Goal: Browse casually

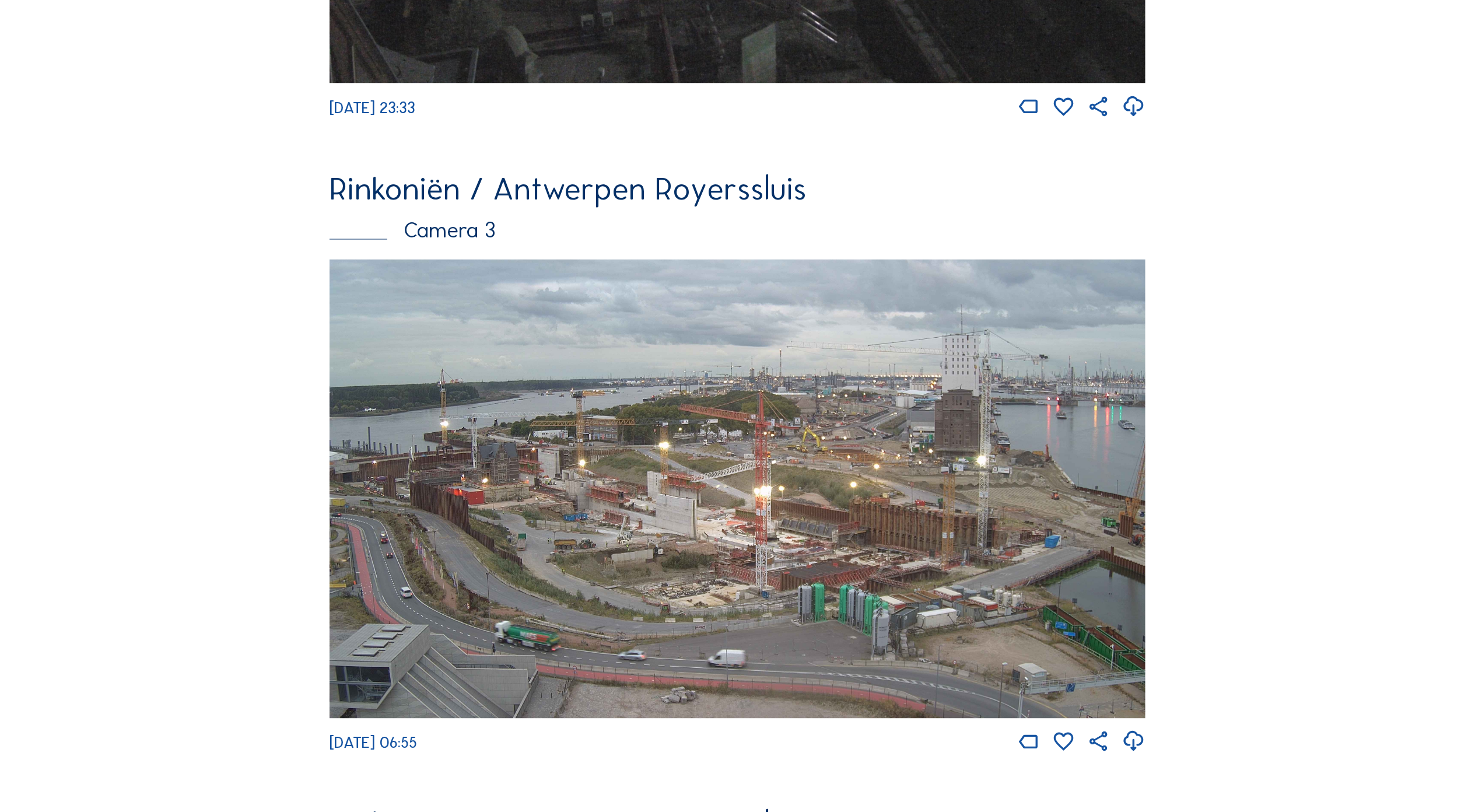
scroll to position [1965, 0]
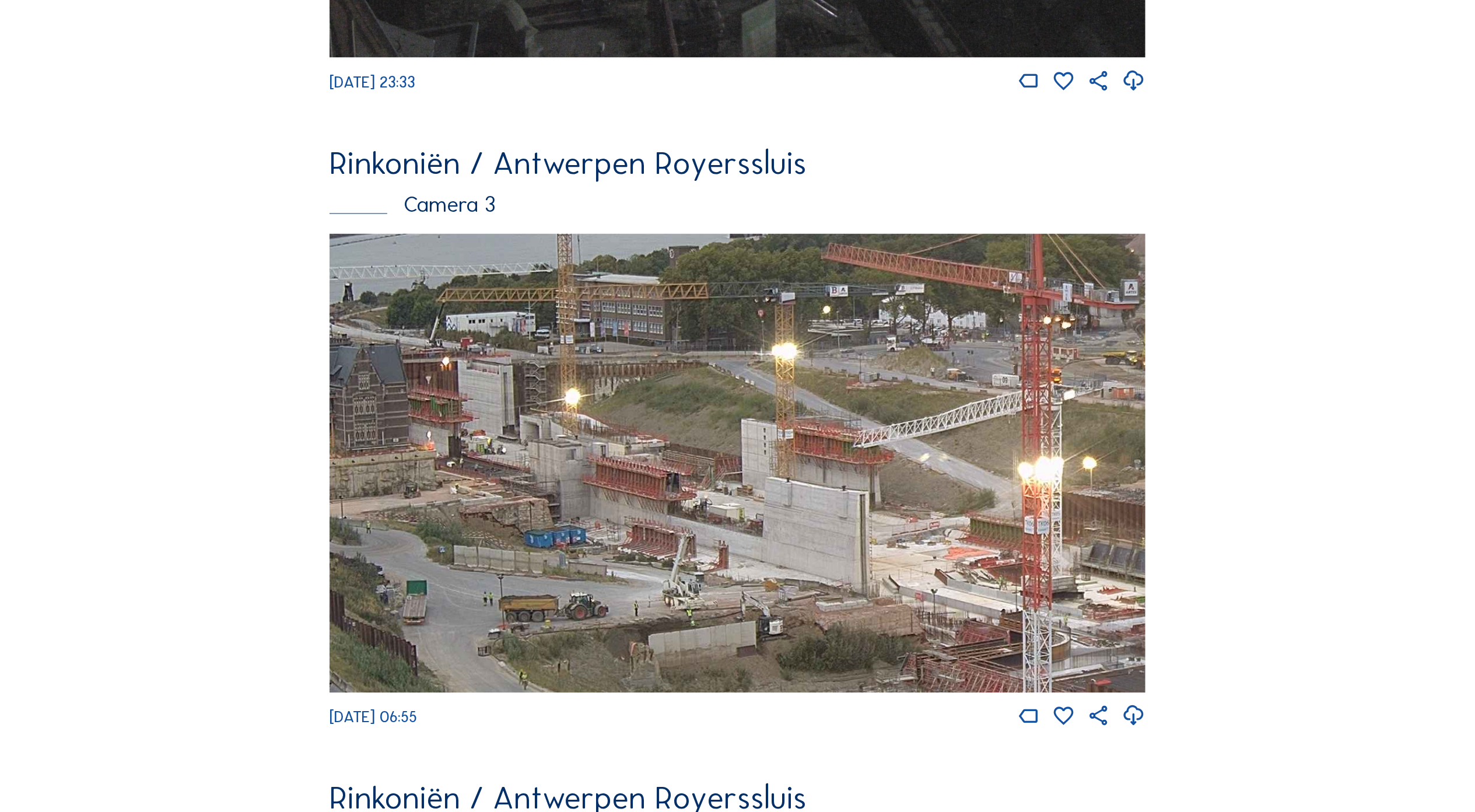
drag, startPoint x: 656, startPoint y: 450, endPoint x: 656, endPoint y: 531, distance: 81.0
click at [656, 531] on img at bounding box center [738, 463] width 816 height 459
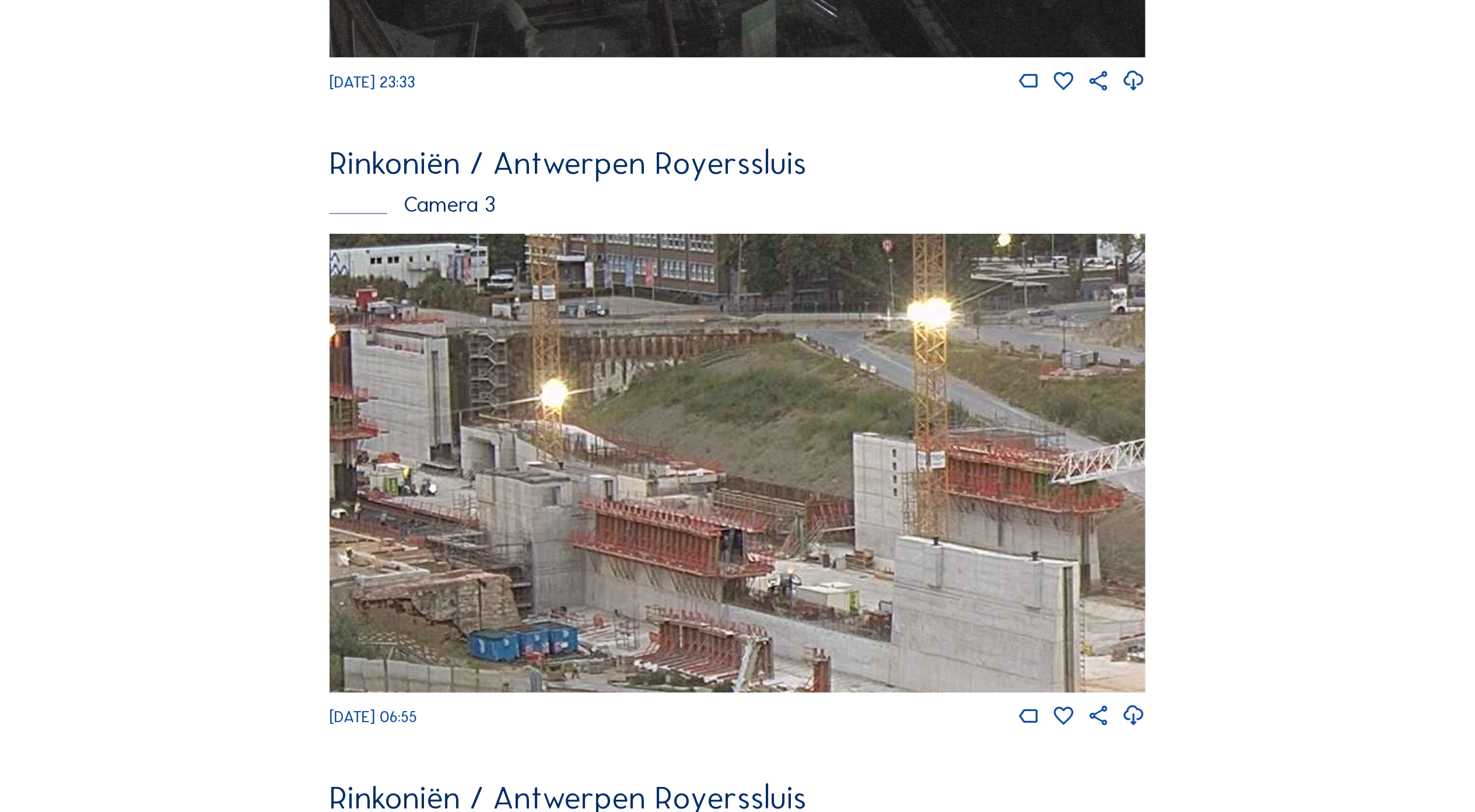
drag, startPoint x: 765, startPoint y: 501, endPoint x: 835, endPoint y: 528, distance: 75.0
click at [835, 528] on img at bounding box center [738, 463] width 816 height 459
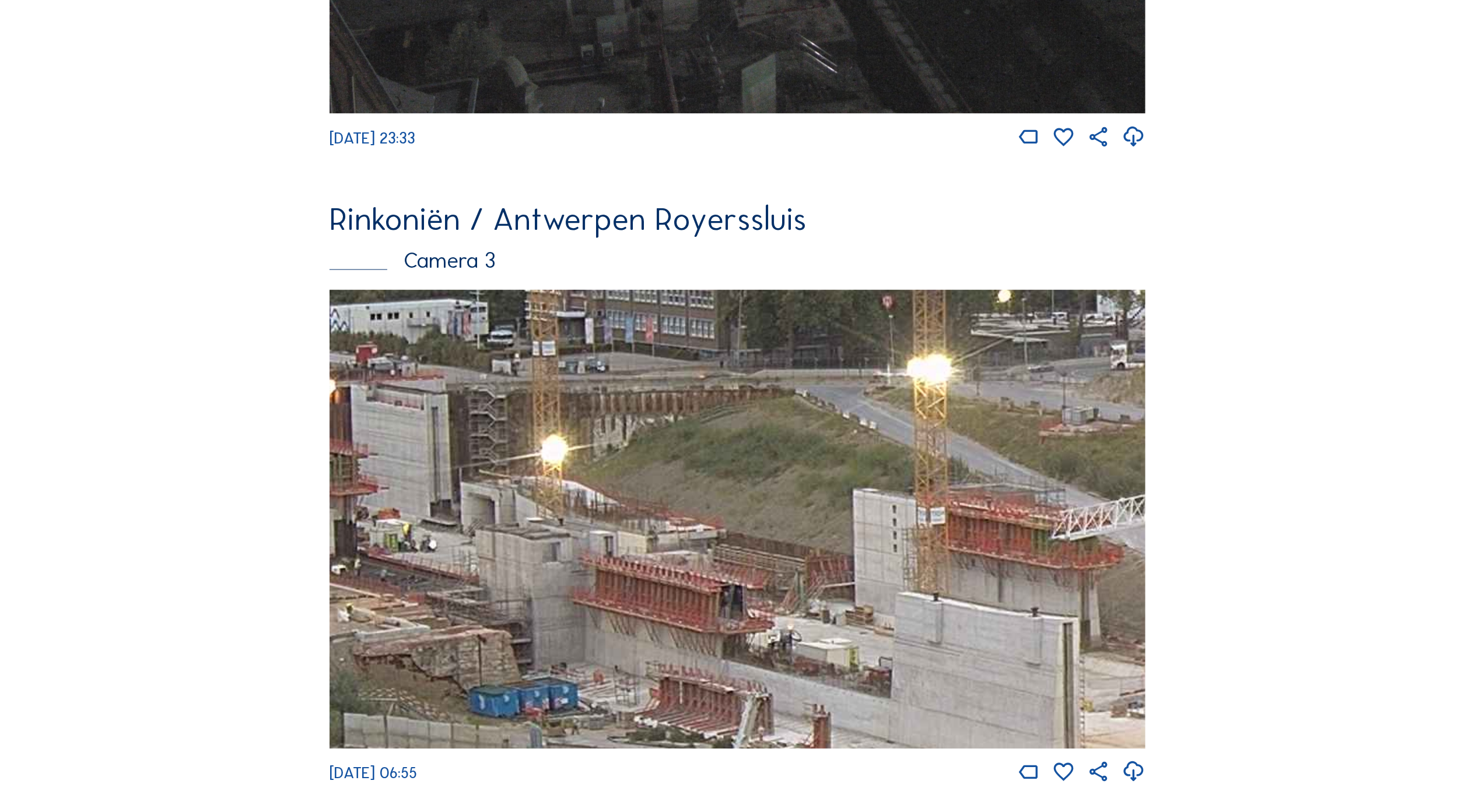
scroll to position [1910, 0]
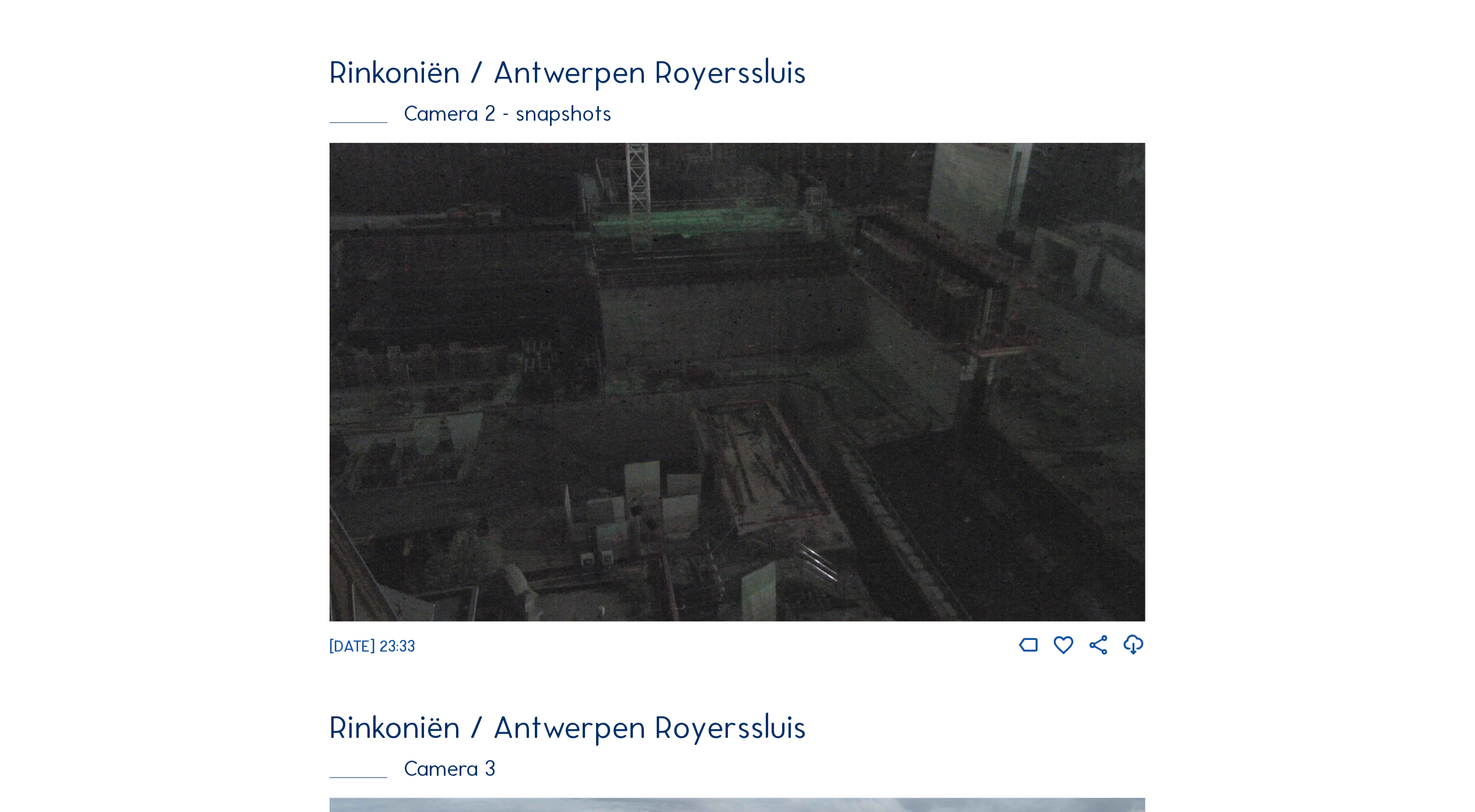
scroll to position [1498, 0]
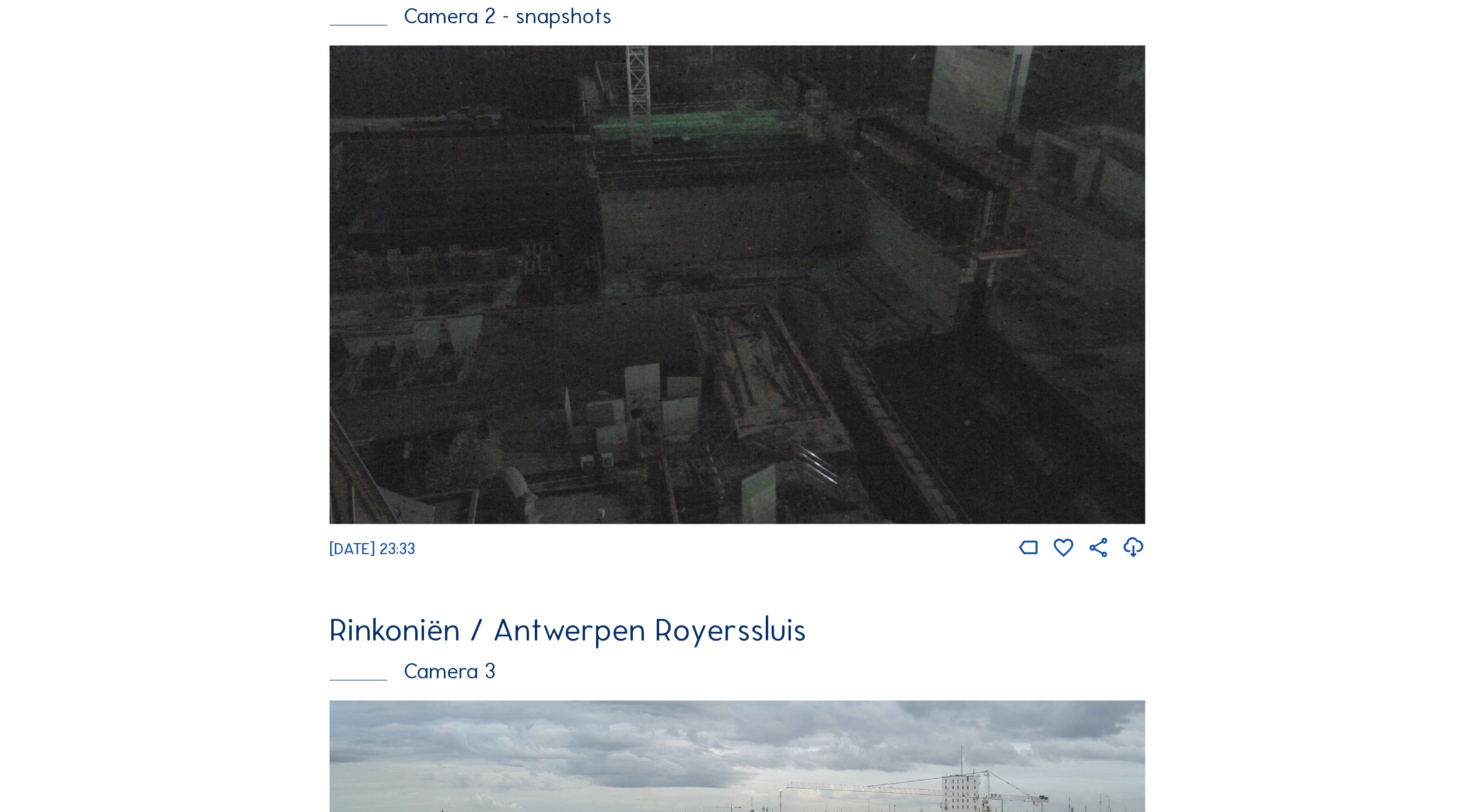
click at [694, 354] on img at bounding box center [738, 284] width 816 height 478
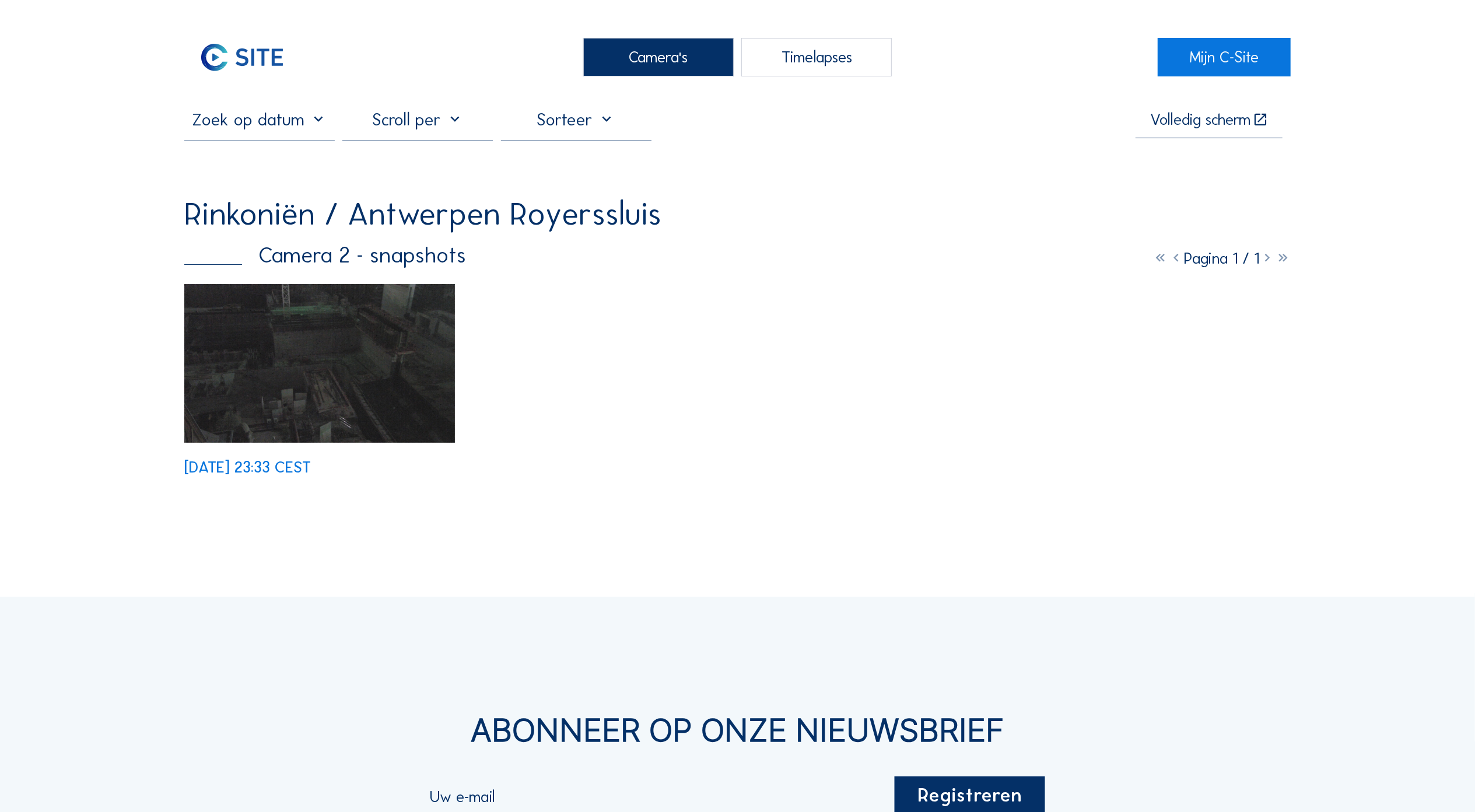
click at [654, 61] on div "Camera's" at bounding box center [659, 57] width 151 height 39
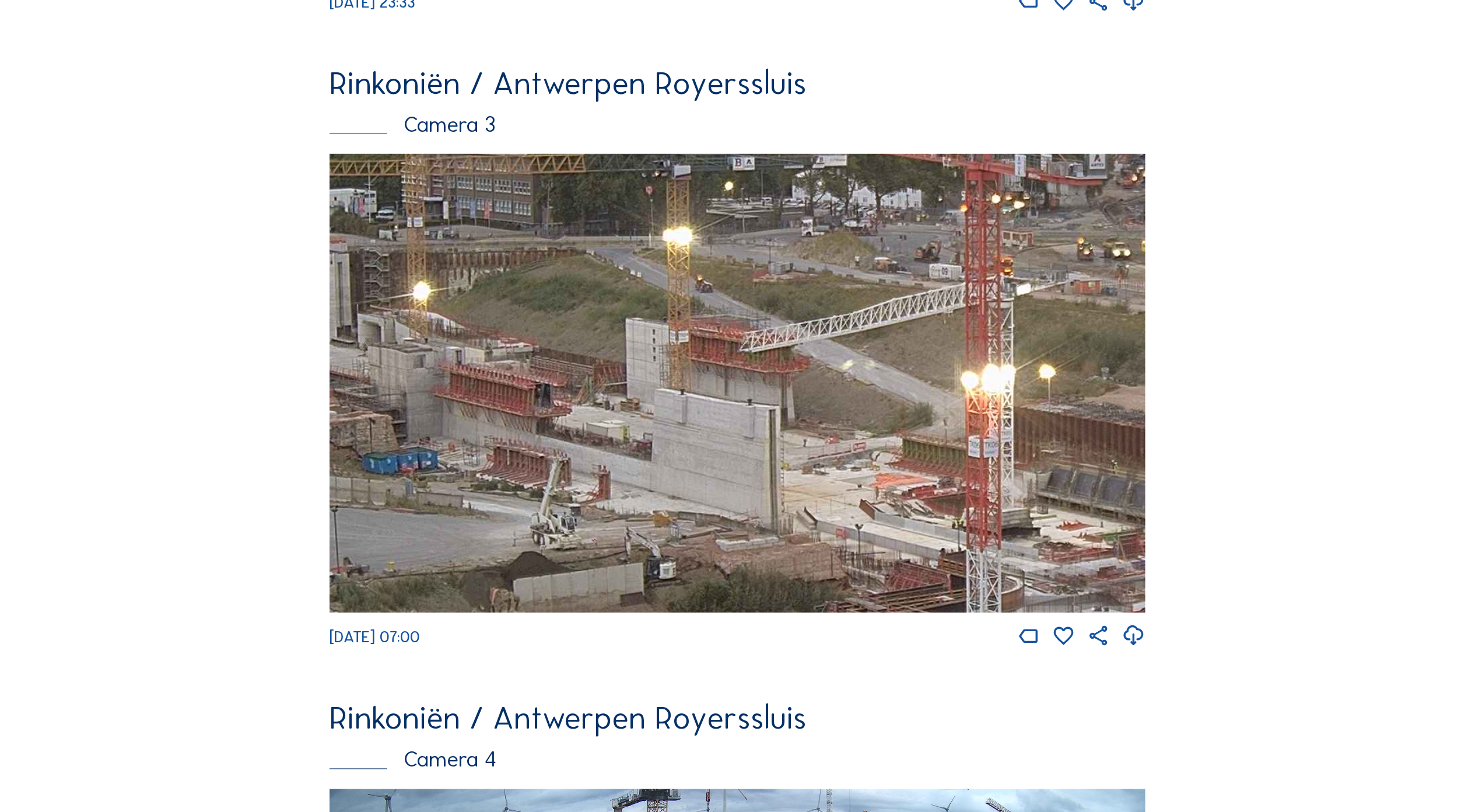
scroll to position [2043, 0]
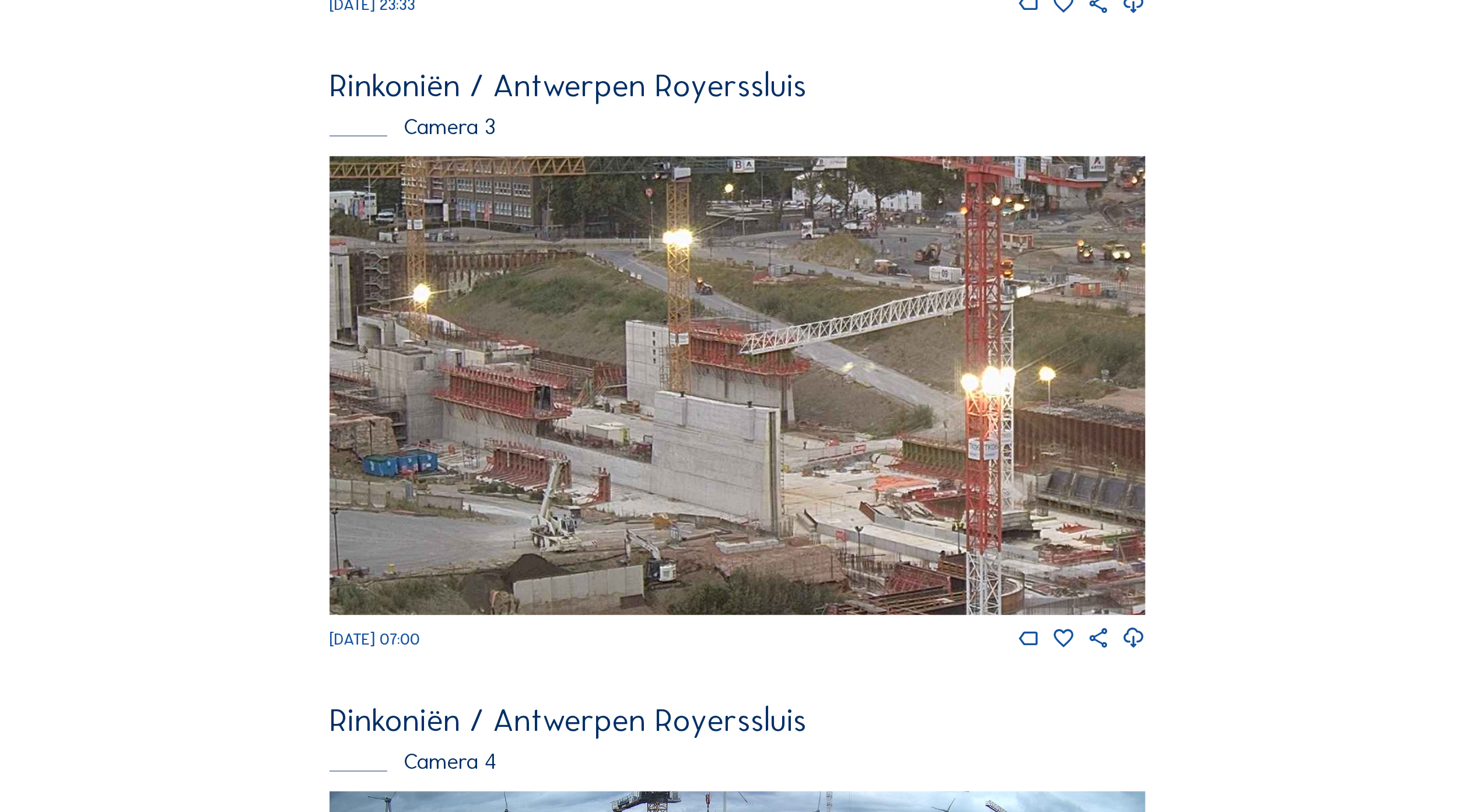
click at [654, 399] on img at bounding box center [738, 386] width 816 height 459
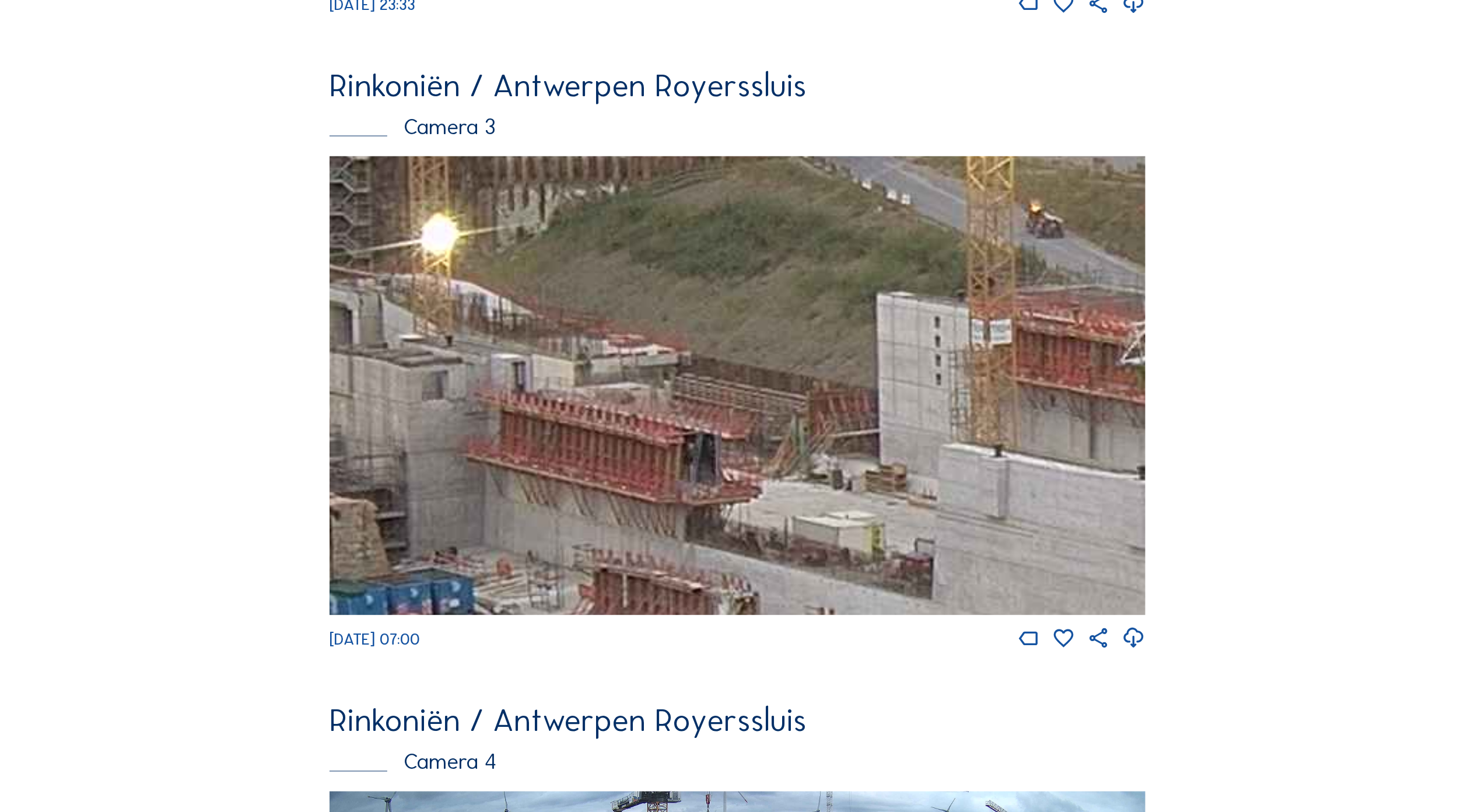
drag, startPoint x: 584, startPoint y: 395, endPoint x: 902, endPoint y: 463, distance: 325.2
click at [898, 463] on img at bounding box center [738, 386] width 816 height 459
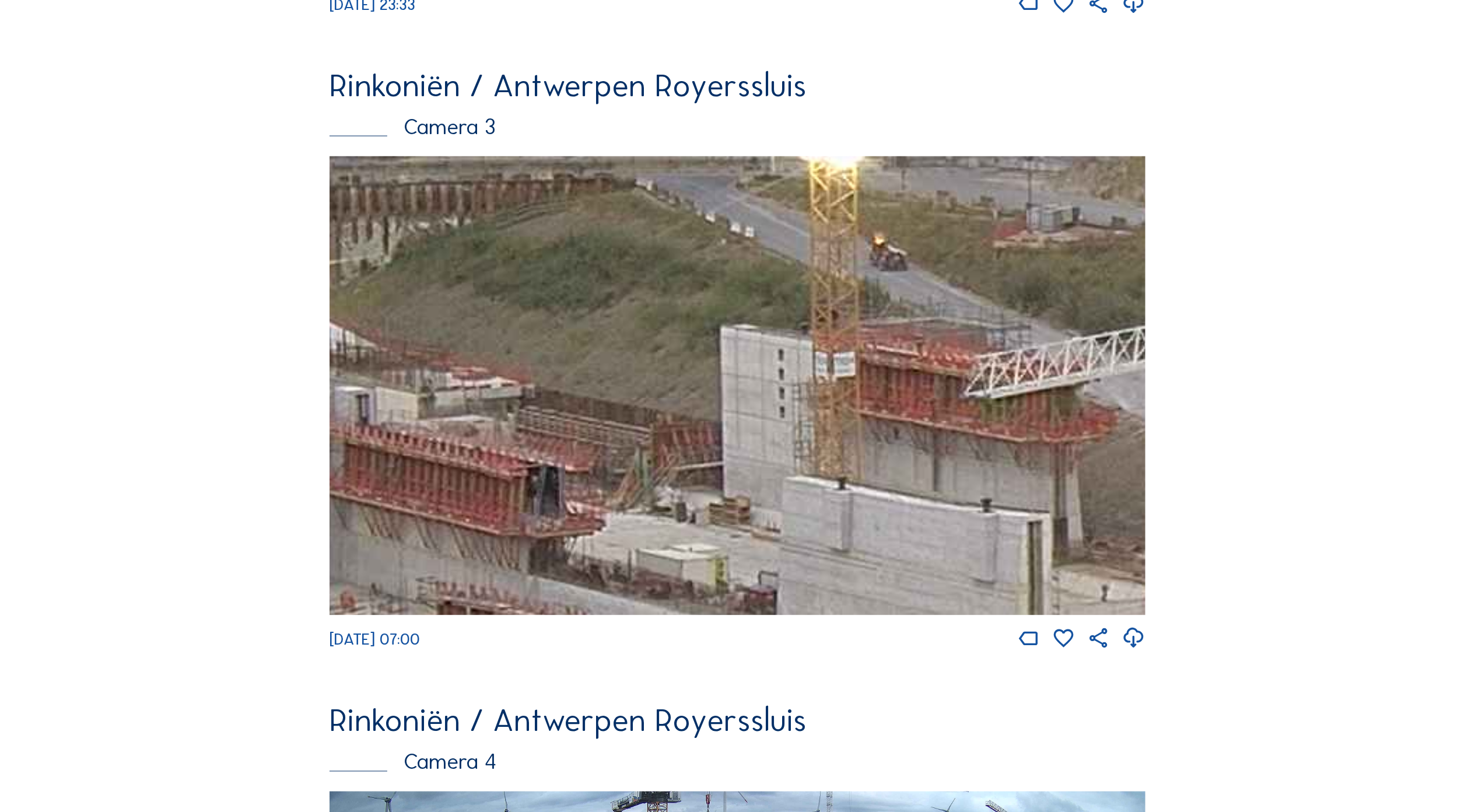
drag, startPoint x: 946, startPoint y: 425, endPoint x: 686, endPoint y: 450, distance: 261.2
click at [685, 450] on img at bounding box center [738, 386] width 816 height 459
click at [701, 414] on img at bounding box center [738, 386] width 816 height 459
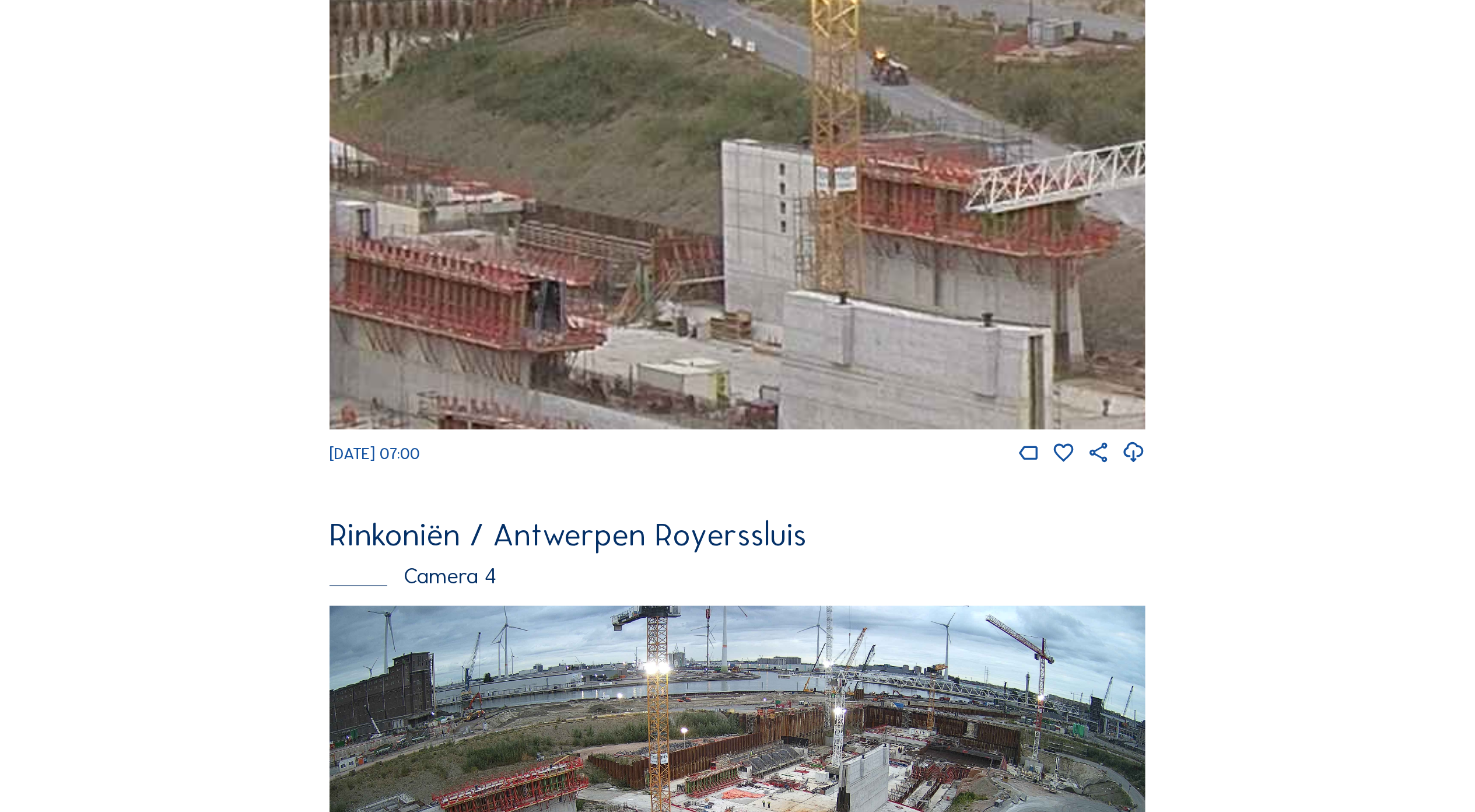
scroll to position [2198, 0]
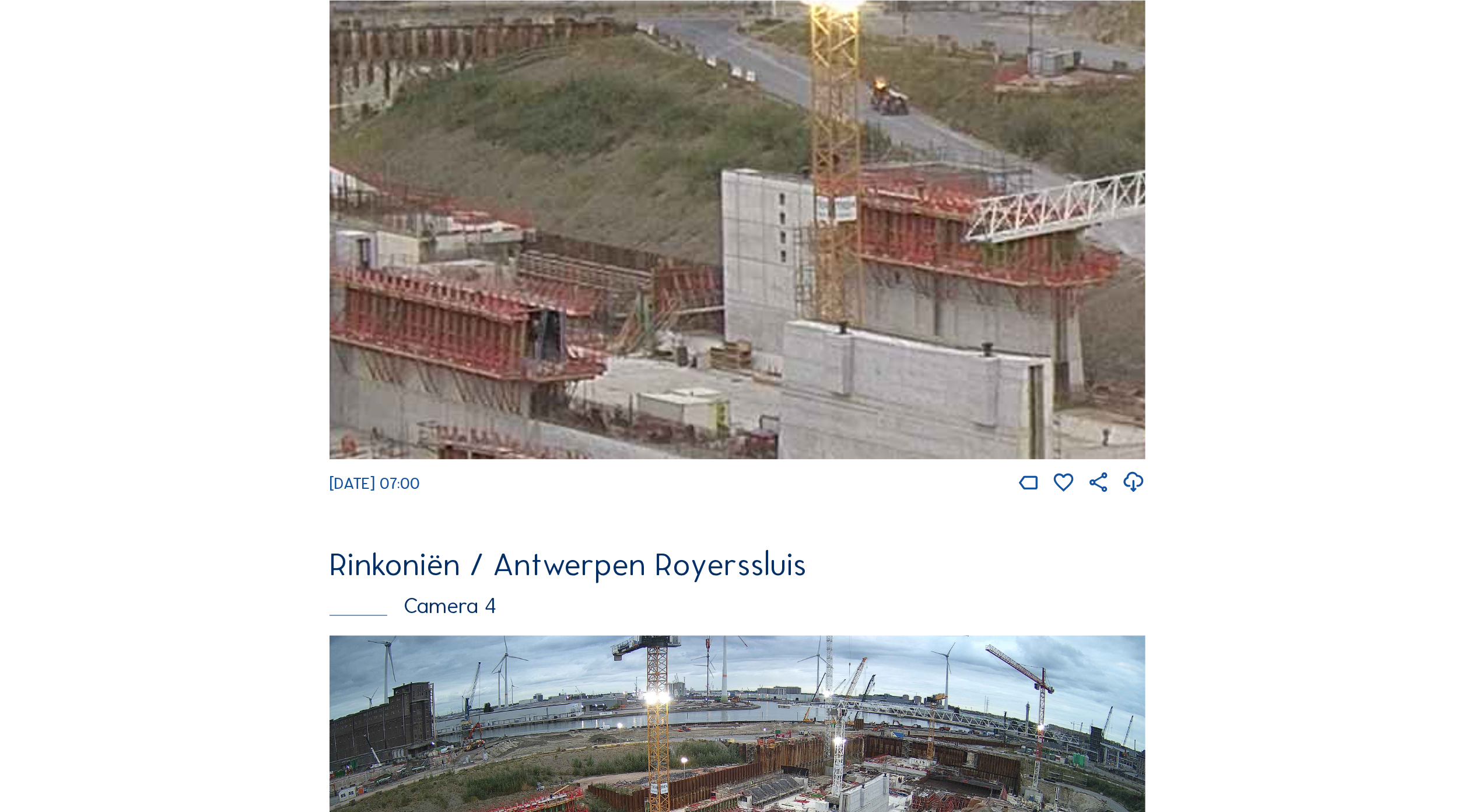
click at [697, 307] on img at bounding box center [738, 230] width 816 height 459
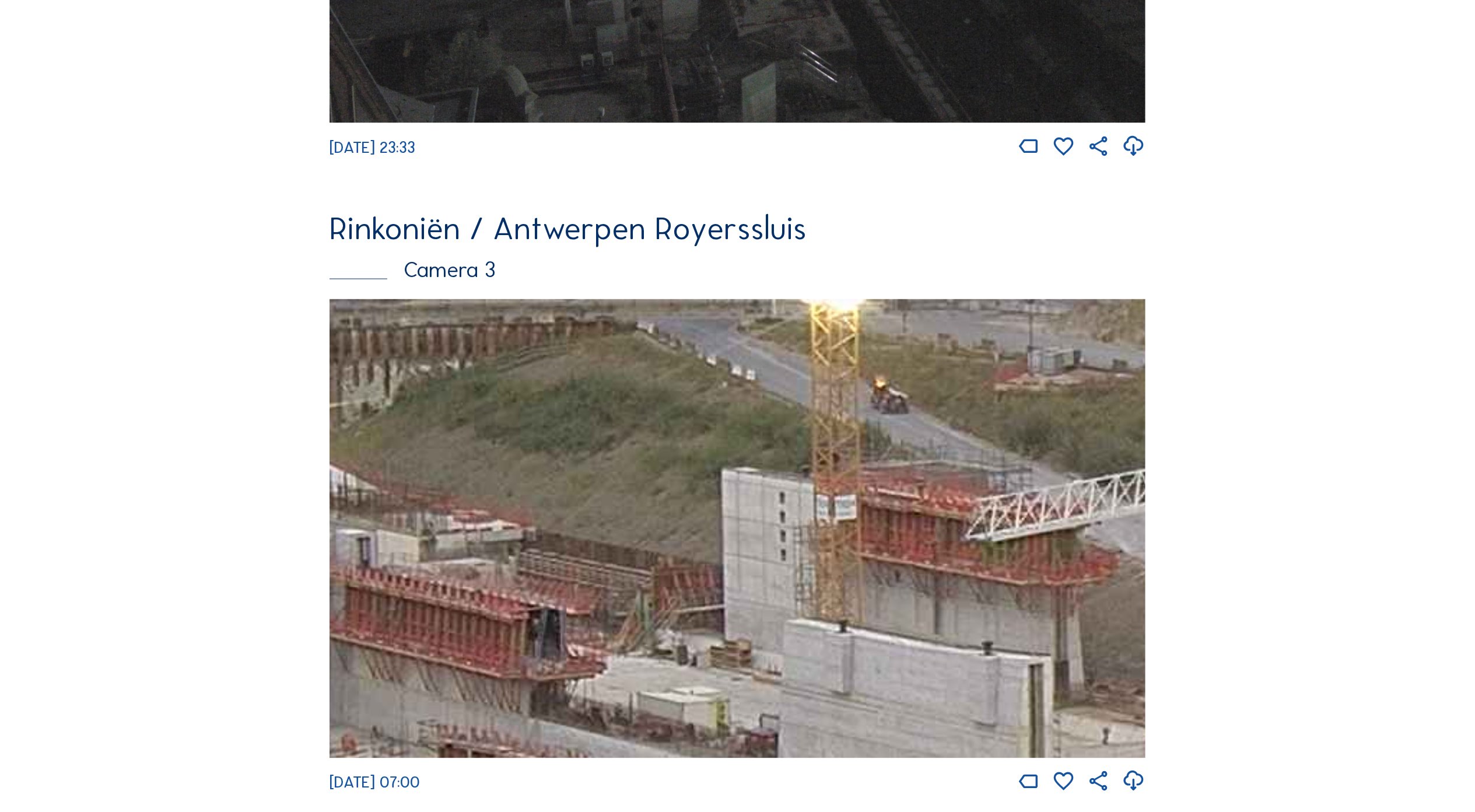
scroll to position [1887, 0]
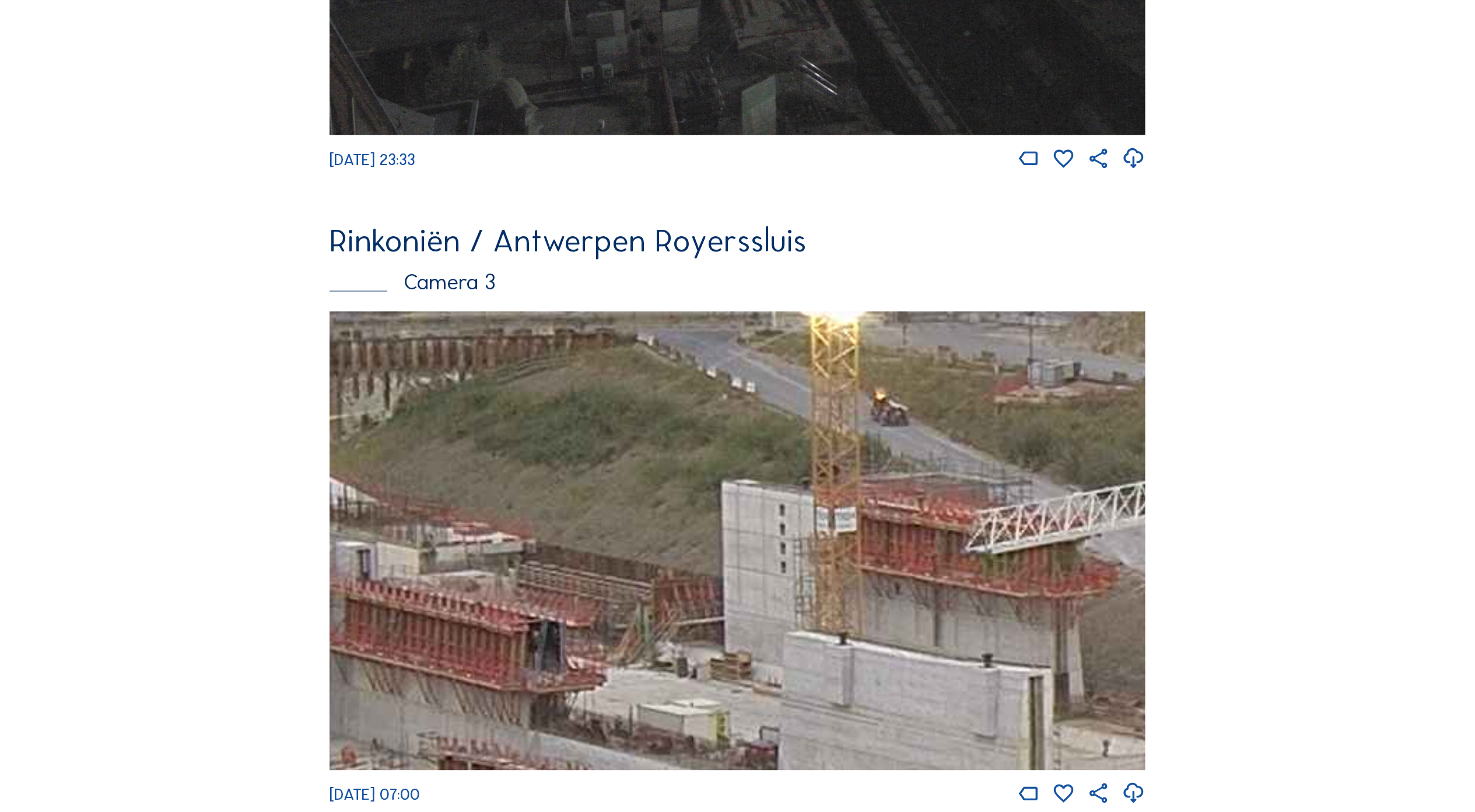
click at [724, 491] on img at bounding box center [738, 541] width 816 height 459
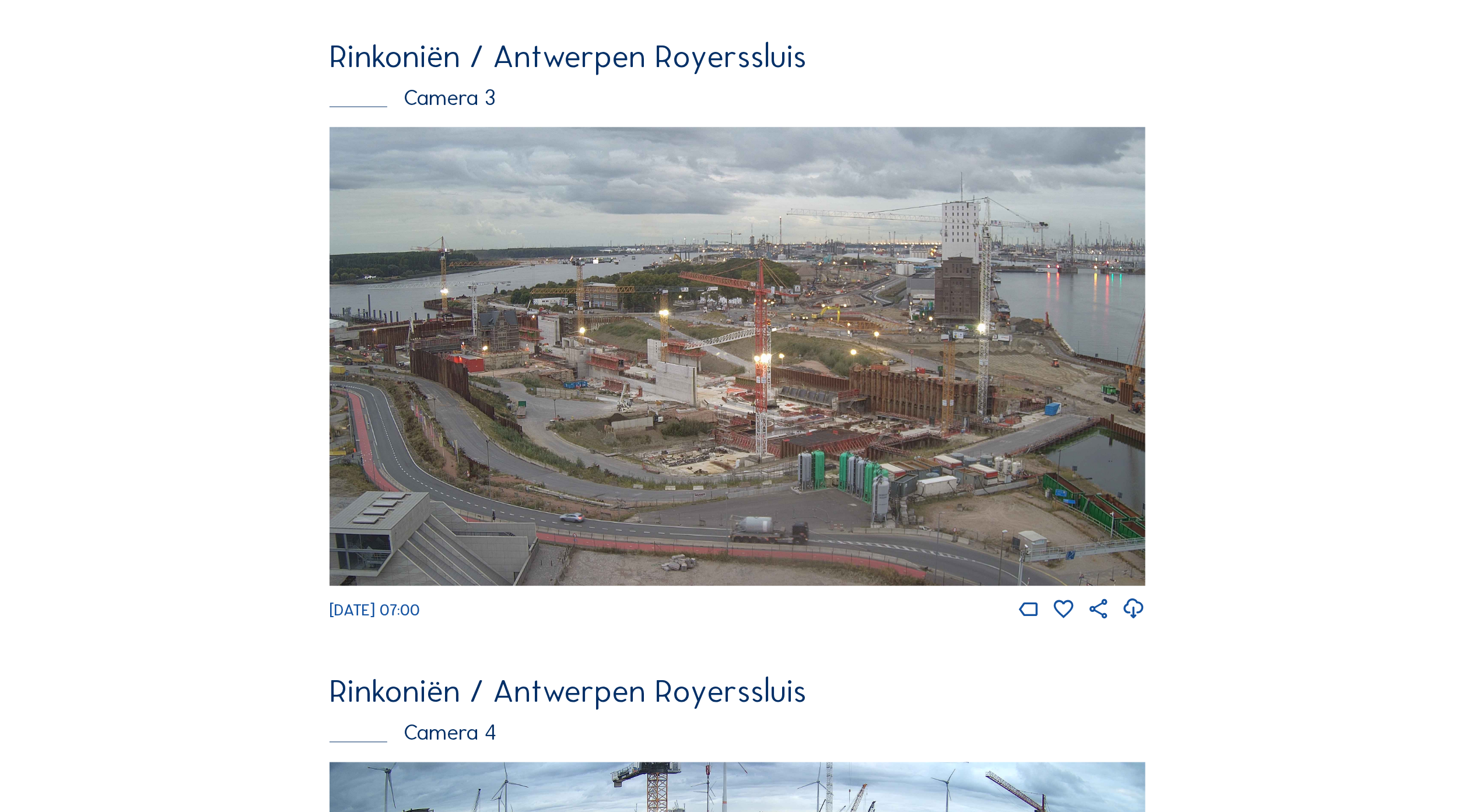
scroll to position [2043, 0]
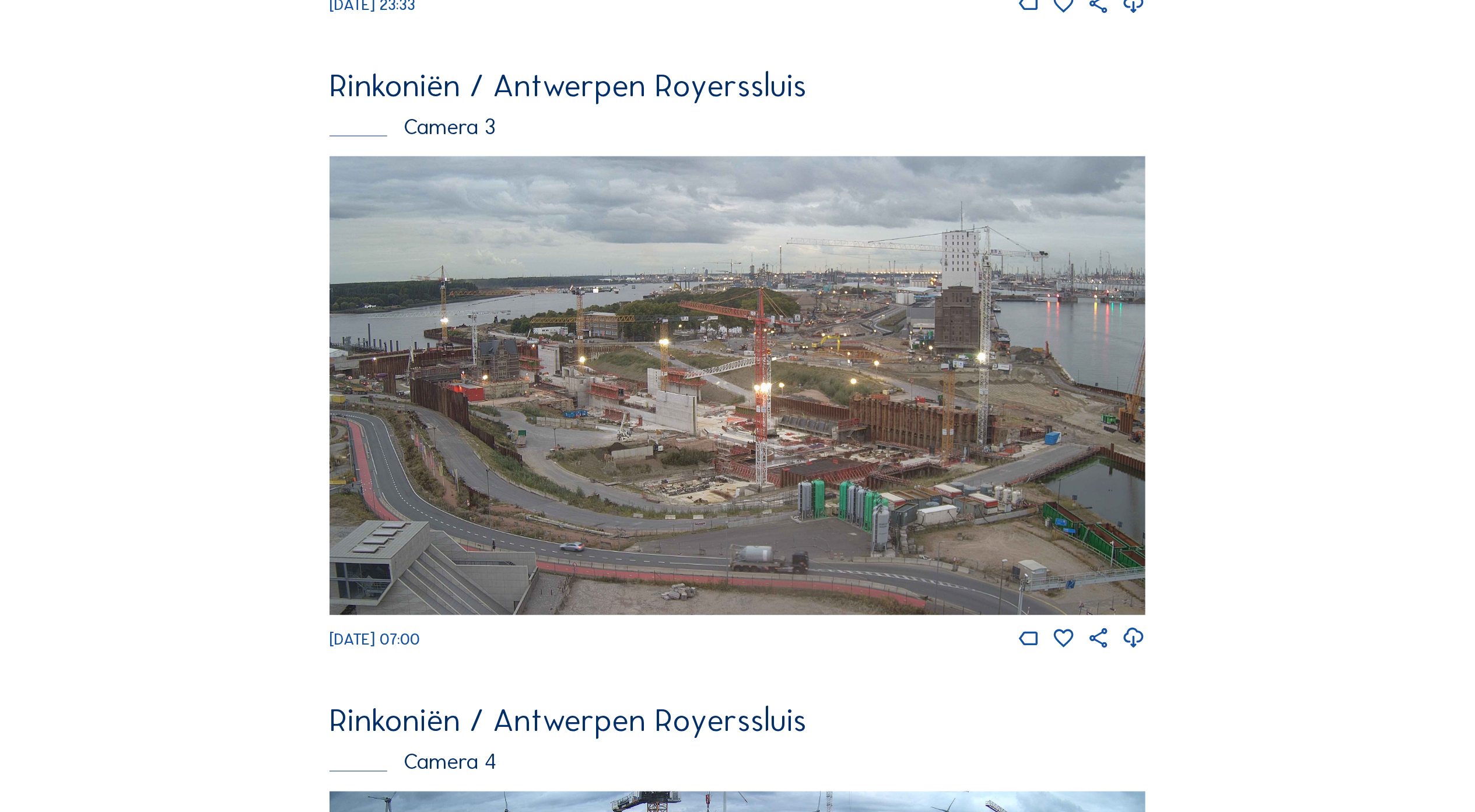
click at [740, 406] on img at bounding box center [738, 386] width 816 height 459
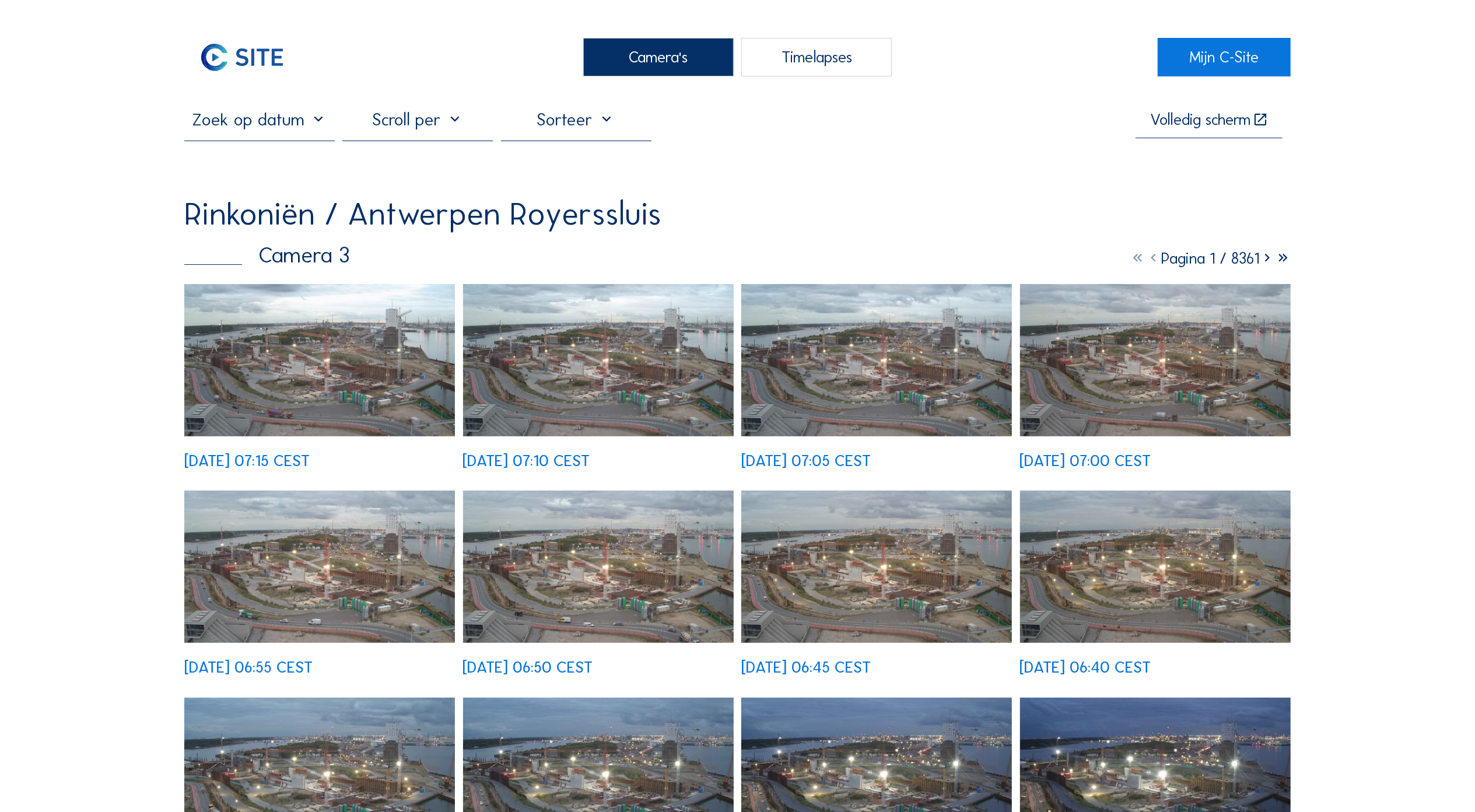
click at [333, 349] on img at bounding box center [319, 360] width 270 height 152
